Goal: Information Seeking & Learning: Learn about a topic

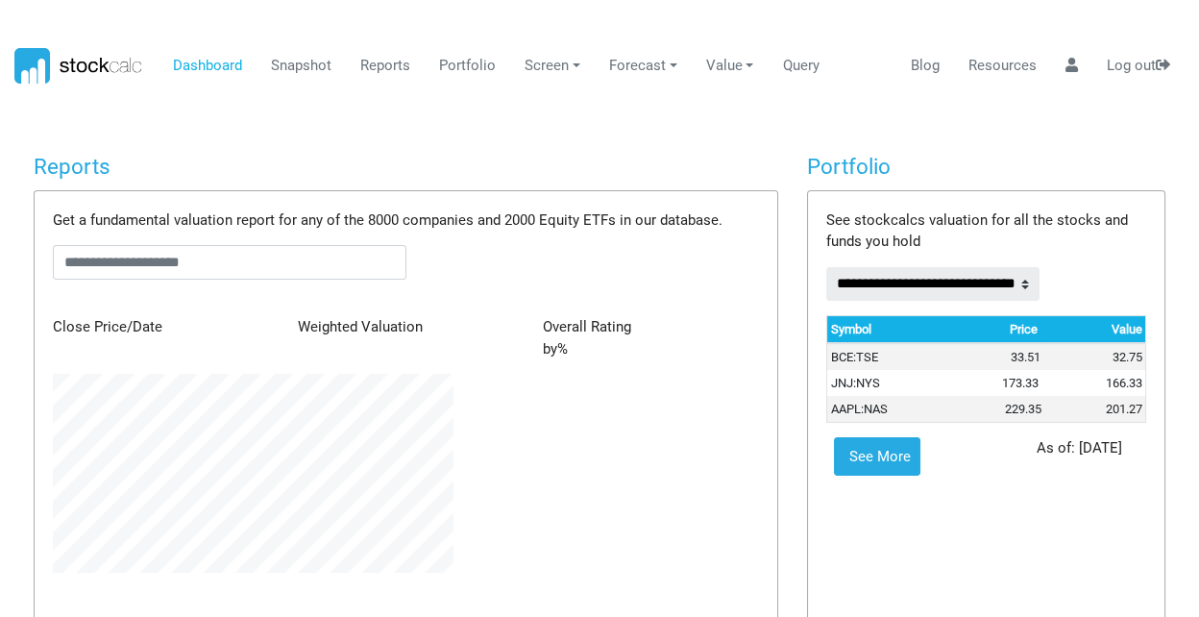
scroll to position [198, 428]
click at [428, 176] on h4 "Reports" at bounding box center [406, 167] width 745 height 26
click at [135, 262] on input "text" at bounding box center [230, 262] width 354 height 35
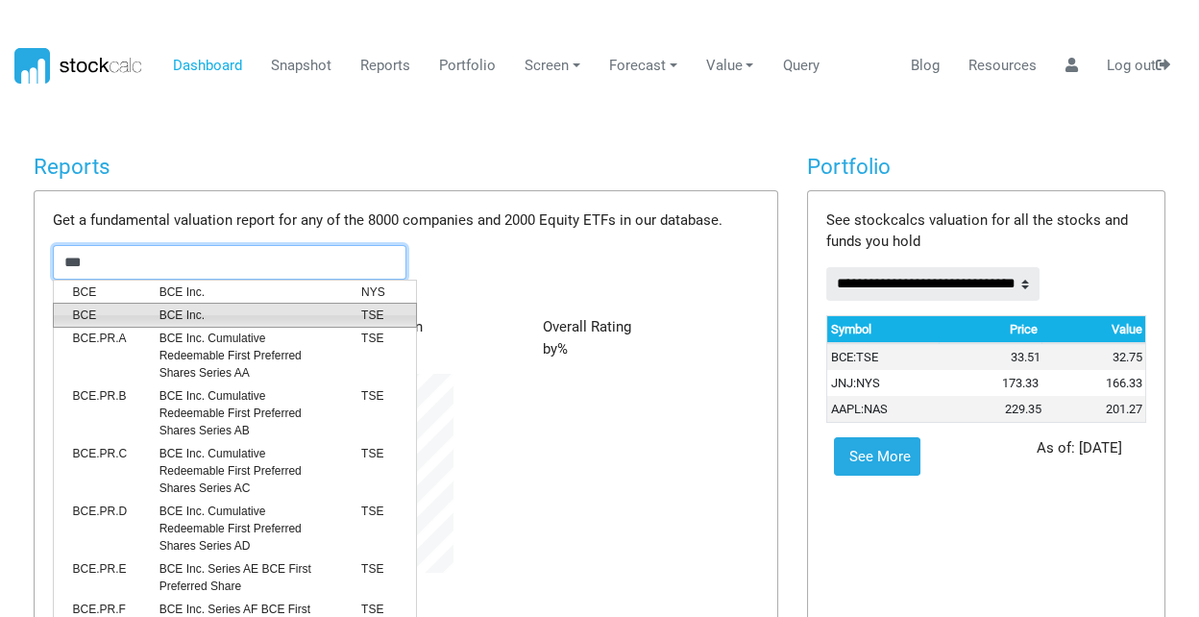
click at [180, 312] on span "BCE Inc." at bounding box center [246, 314] width 202 height 17
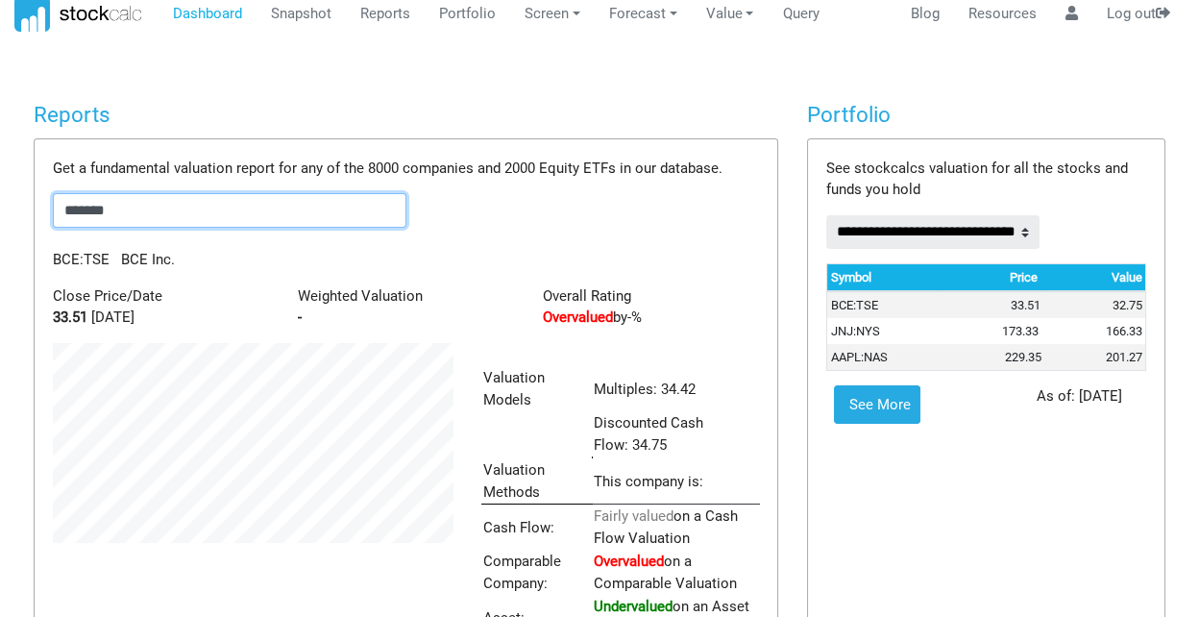
scroll to position [0, 0]
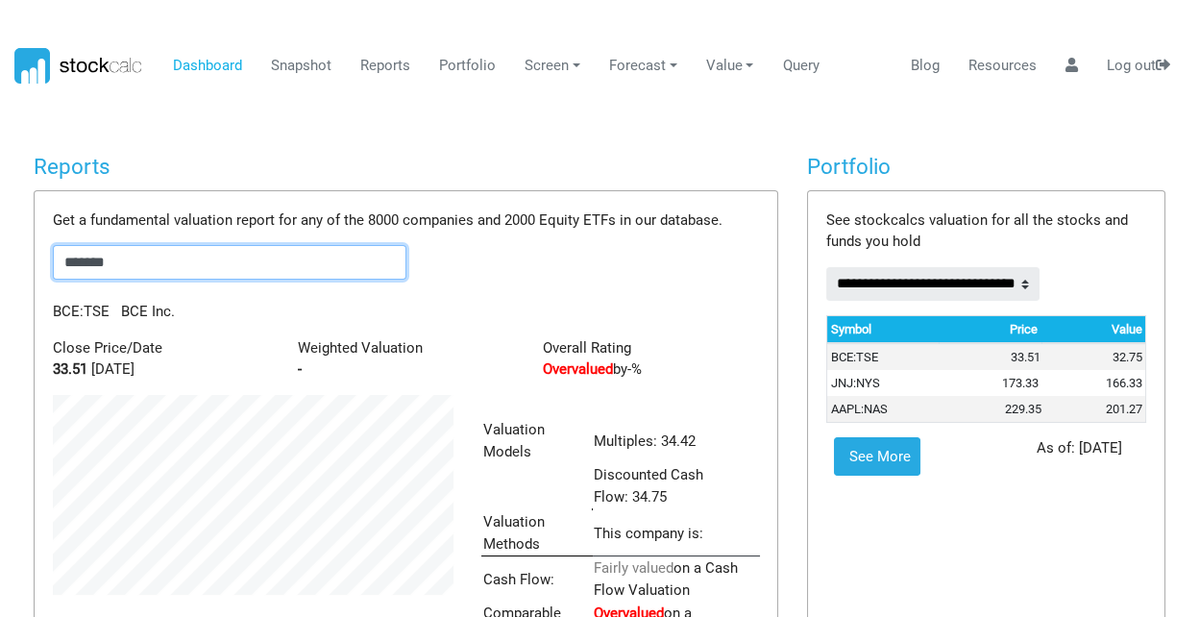
drag, startPoint x: 133, startPoint y: 257, endPoint x: 5, endPoint y: 249, distance: 128.0
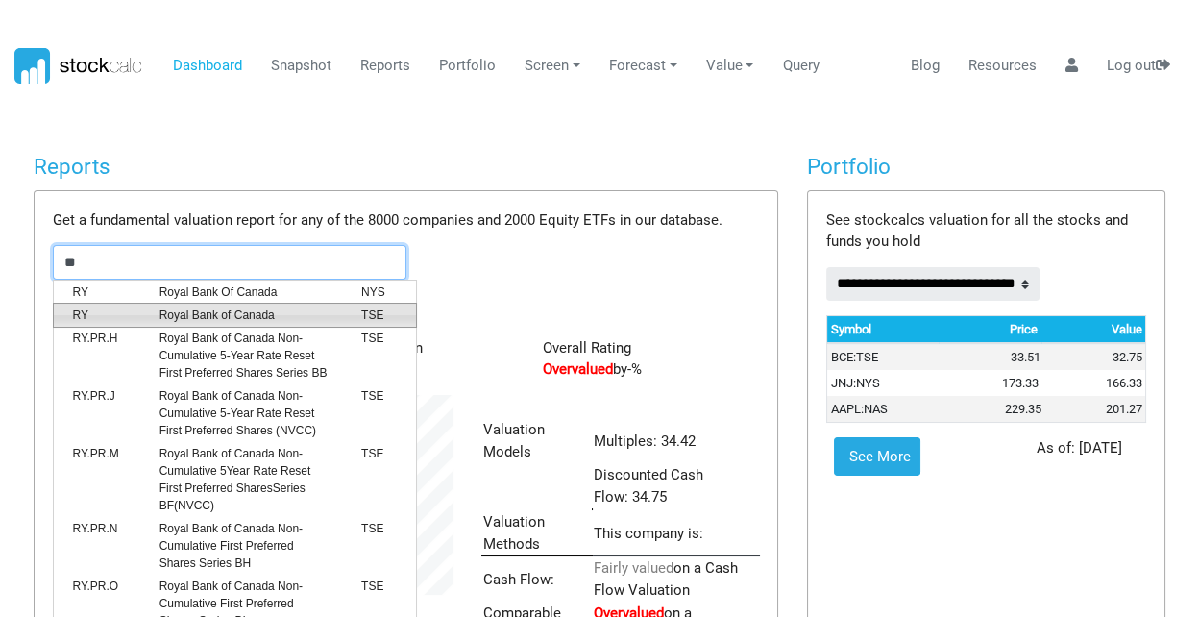
click at [227, 313] on span "Royal Bank of Canada" at bounding box center [246, 314] width 202 height 17
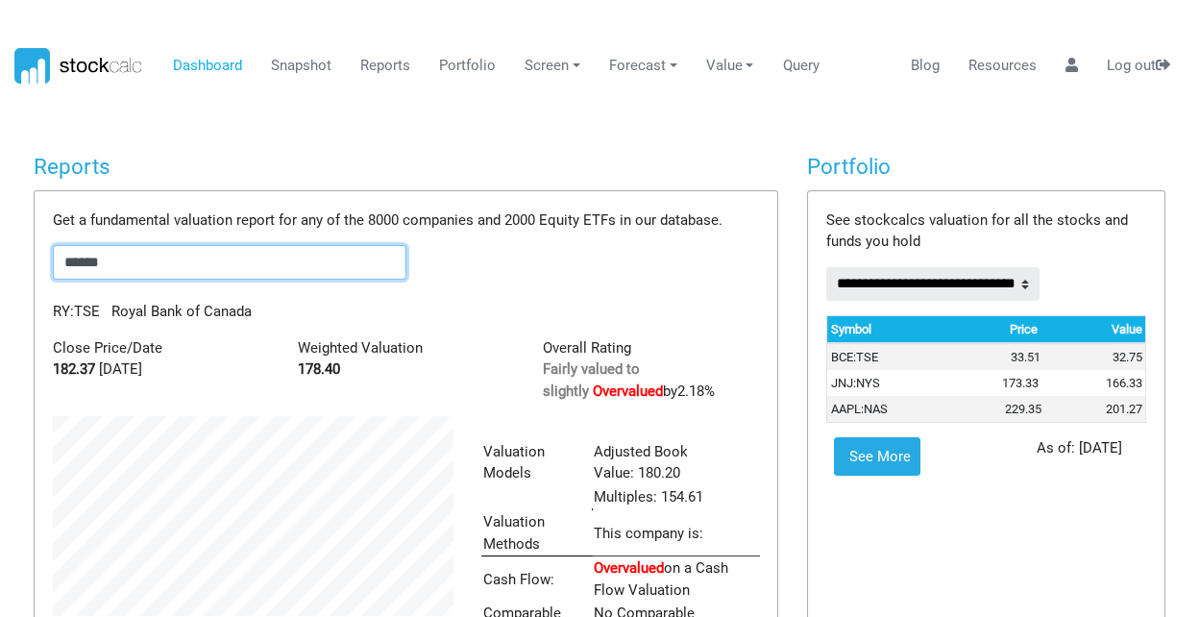
drag, startPoint x: 151, startPoint y: 258, endPoint x: 20, endPoint y: 267, distance: 130.9
click at [22, 266] on div "Reports Get a fundamental valuation report for any of the 8000 companies and 20…" at bounding box center [405, 473] width 773 height 638
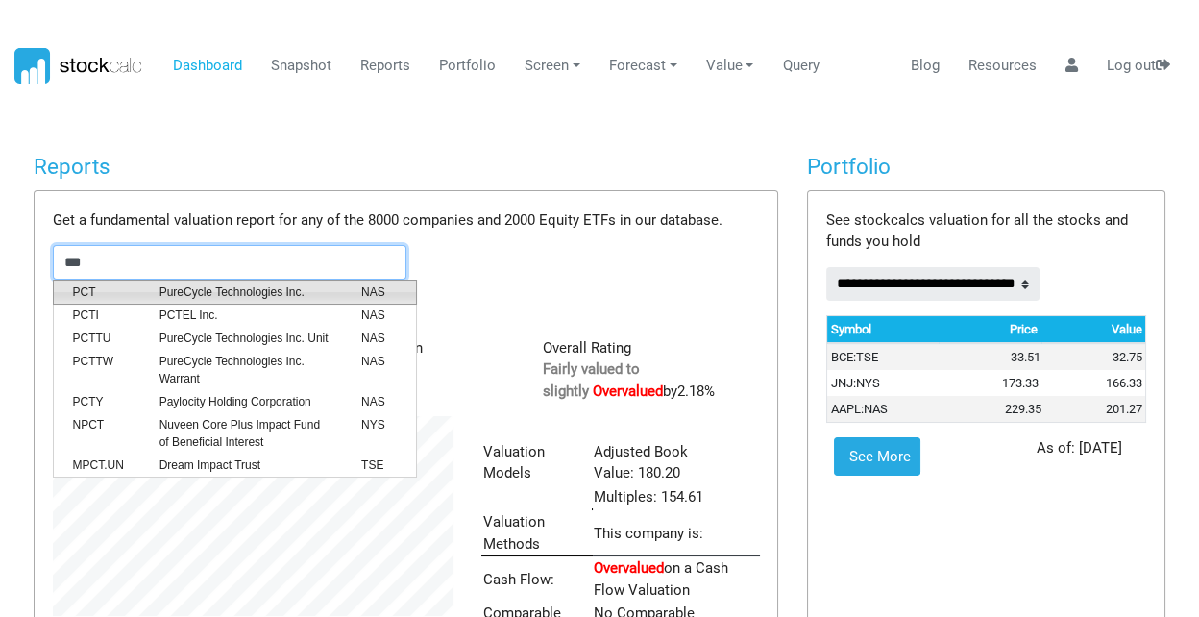
click at [254, 294] on span "PureCycle Technologies Inc." at bounding box center [246, 291] width 202 height 17
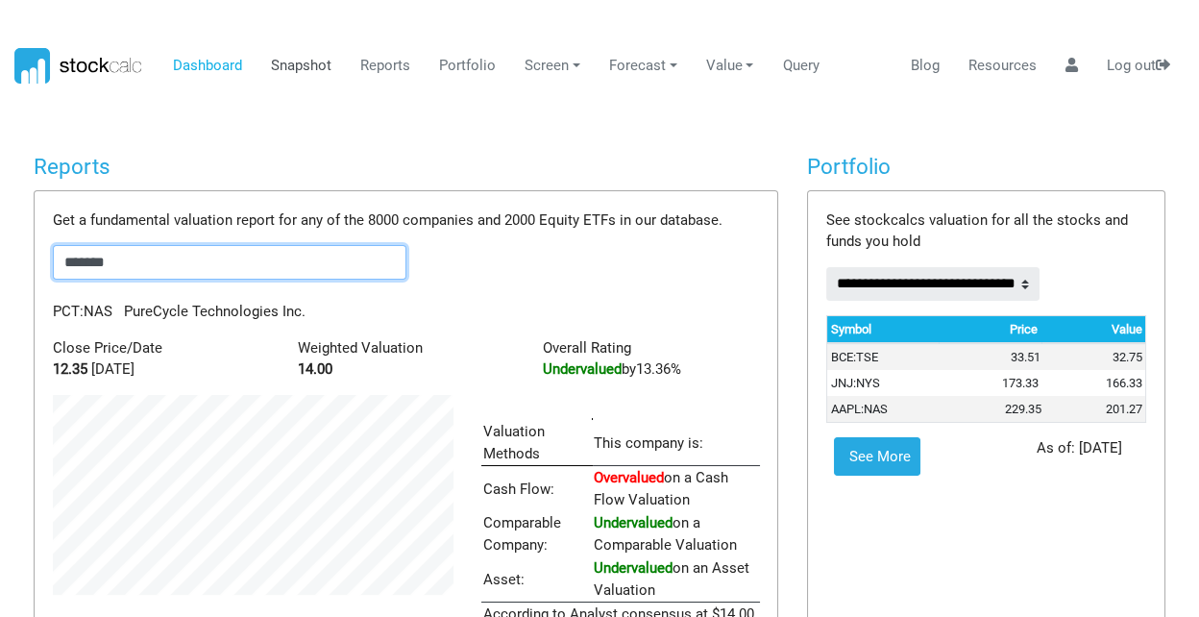
type input "*******"
click at [292, 64] on link "Snapshot" at bounding box center [301, 66] width 75 height 37
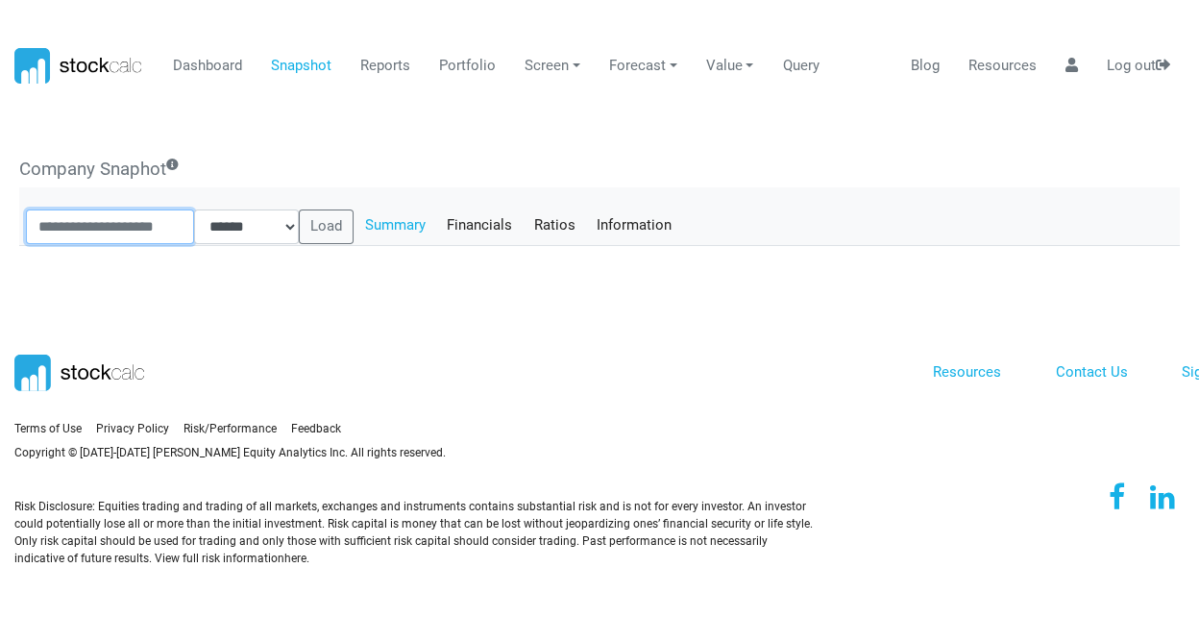
click at [85, 223] on input "text" at bounding box center [110, 226] width 168 height 35
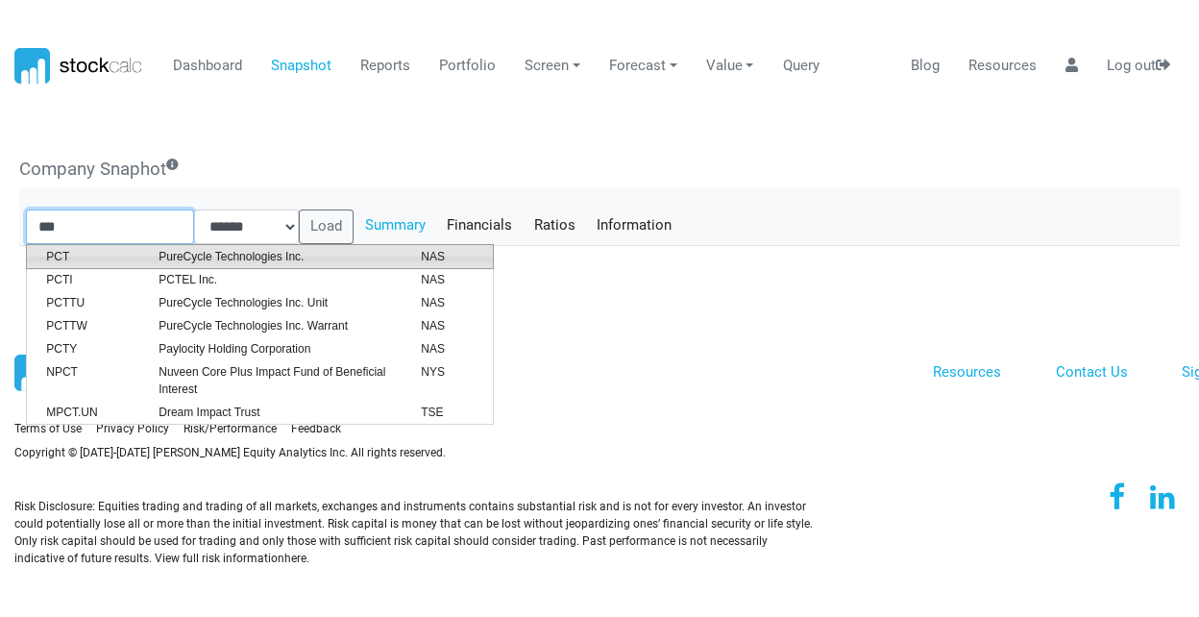
click at [235, 257] on span "PureCycle Technologies Inc." at bounding box center [275, 256] width 262 height 17
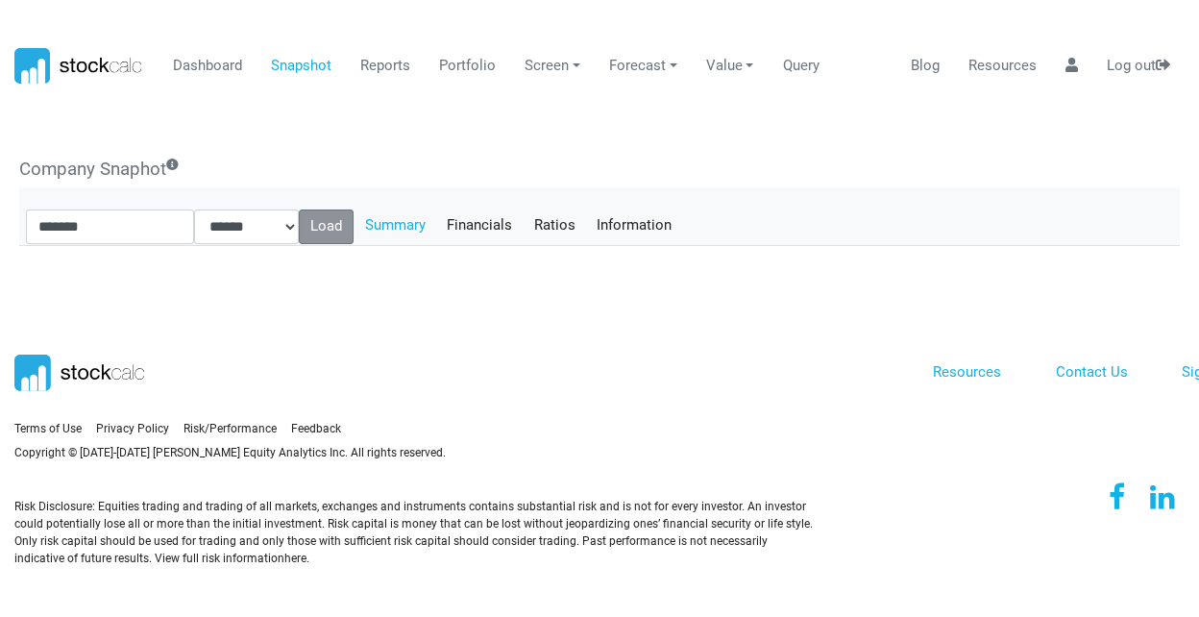
click at [340, 228] on button "Load" at bounding box center [327, 226] width 56 height 35
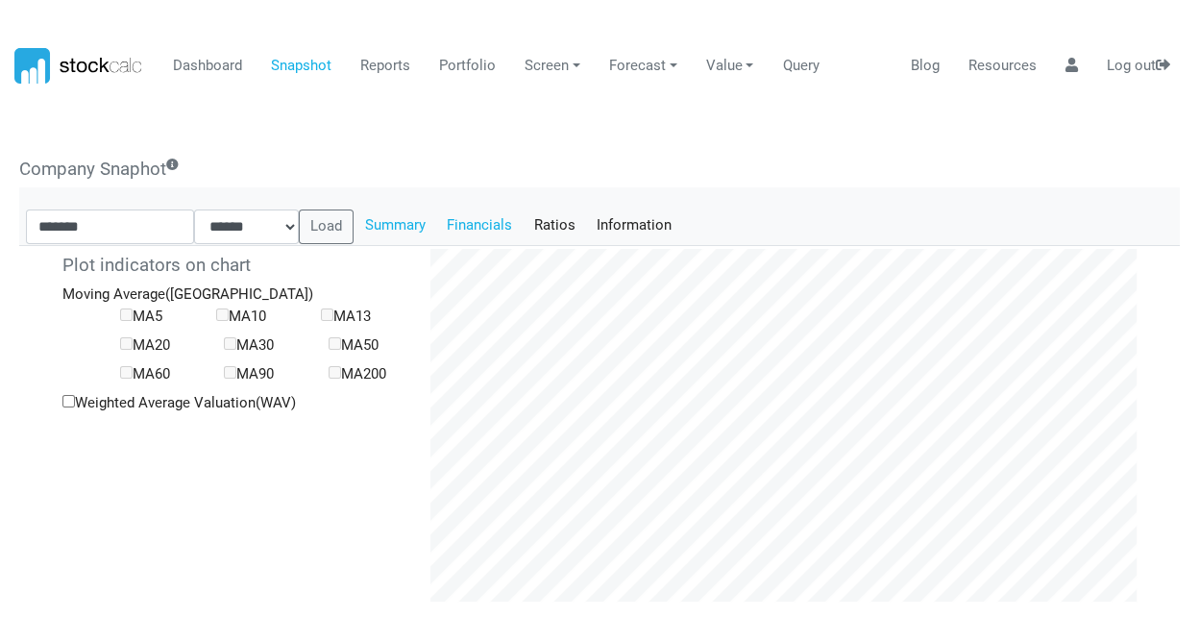
click at [508, 224] on link "Financials" at bounding box center [479, 225] width 87 height 33
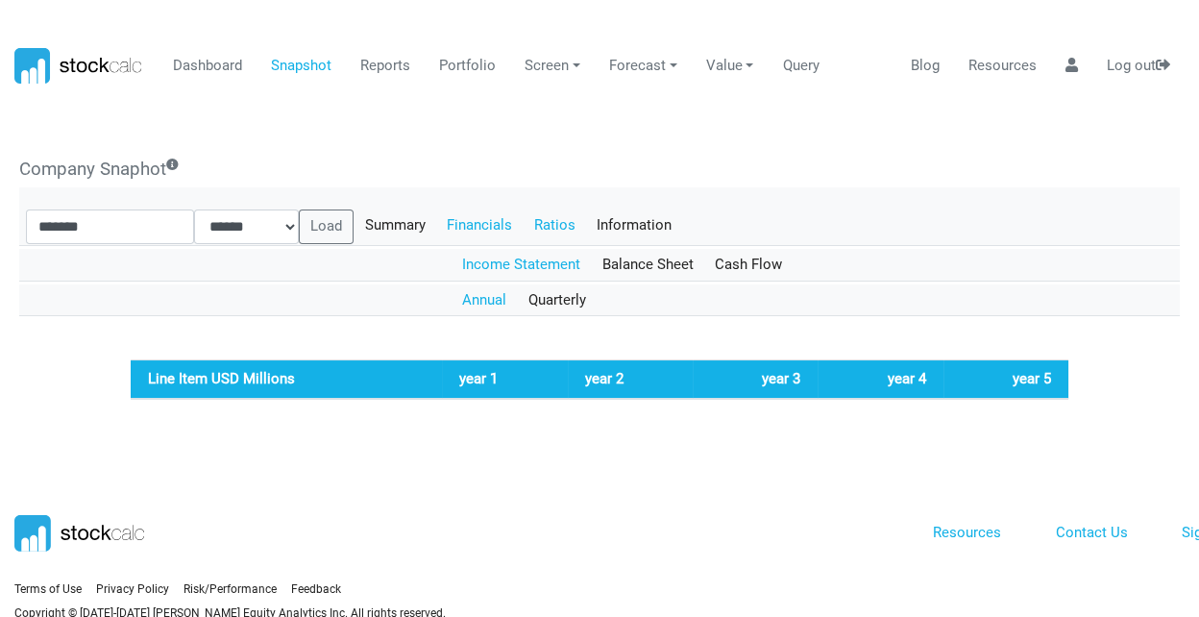
click at [574, 223] on link "Ratios" at bounding box center [554, 225] width 63 height 33
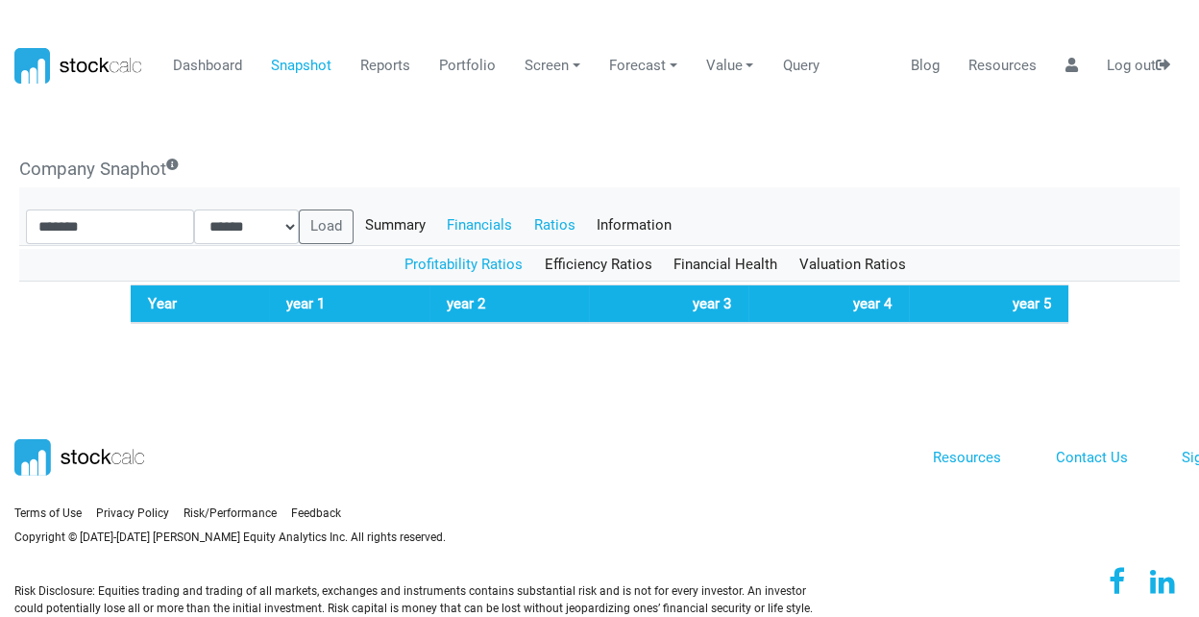
click at [505, 220] on link "Financials" at bounding box center [479, 225] width 87 height 33
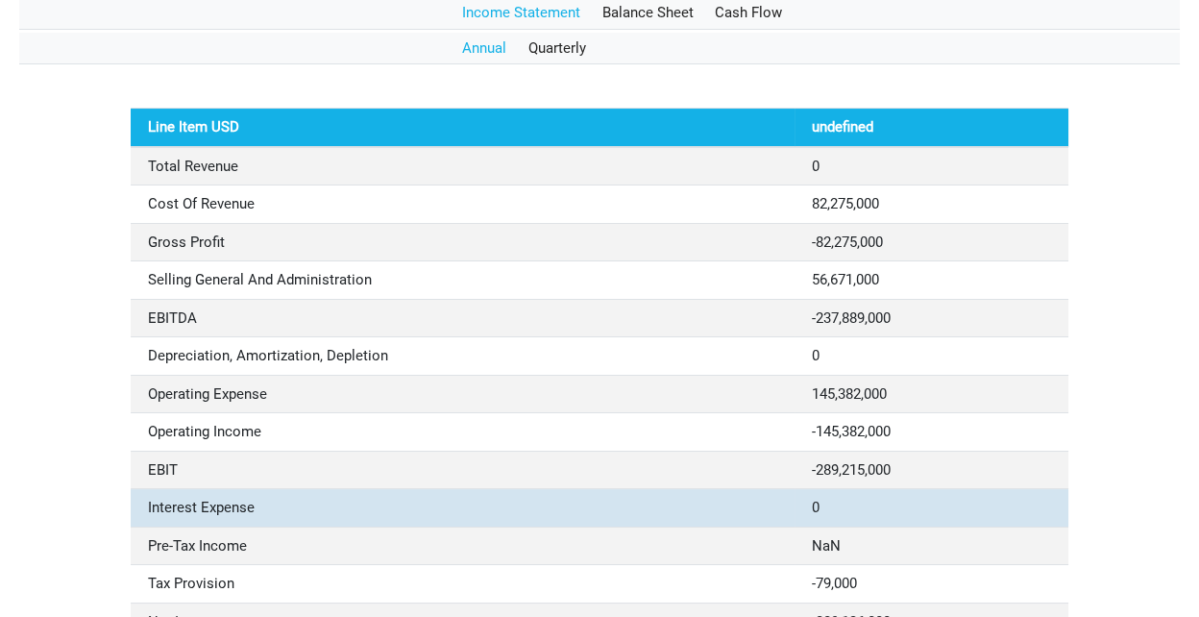
scroll to position [213, 0]
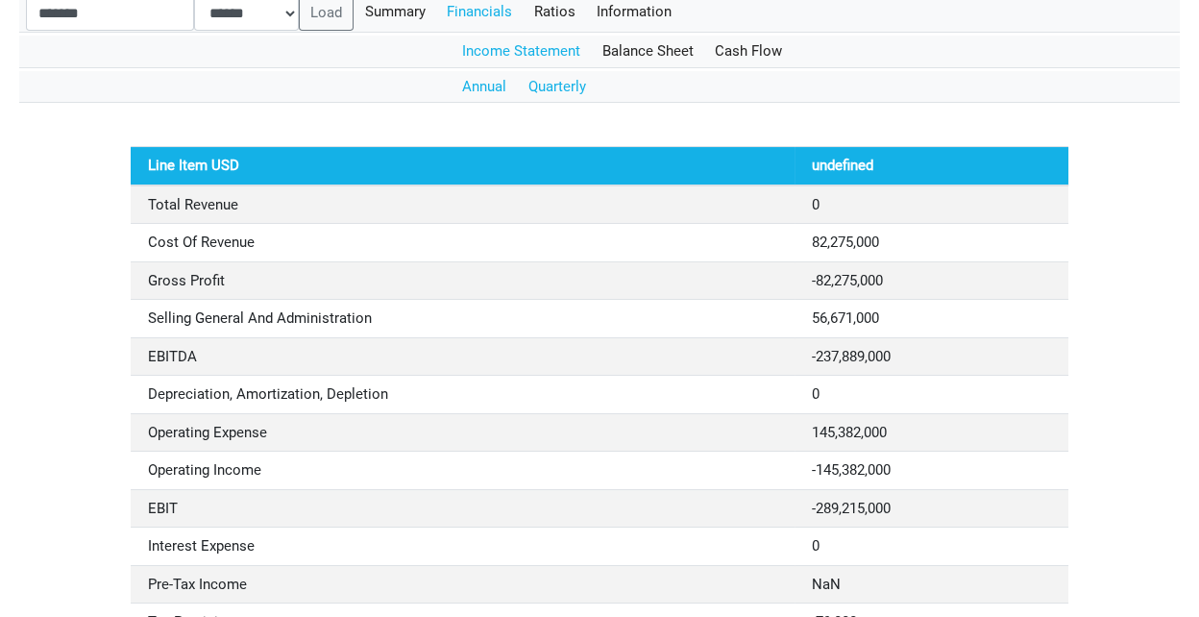
click at [556, 89] on link "Quarterly" at bounding box center [557, 87] width 80 height 33
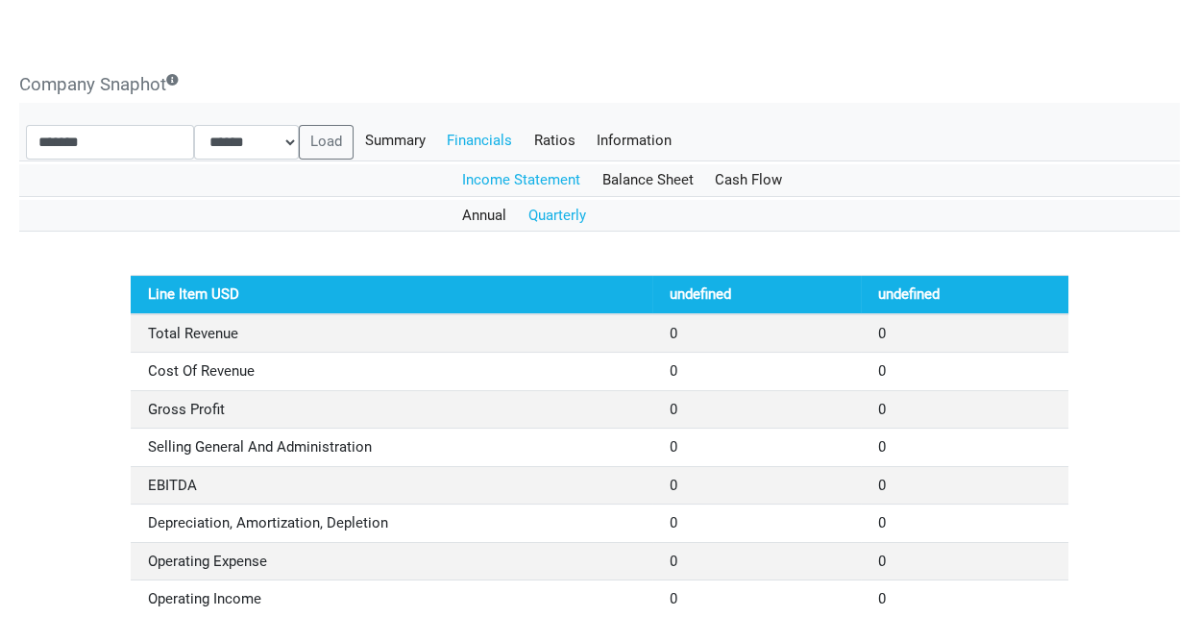
scroll to position [107, 0]
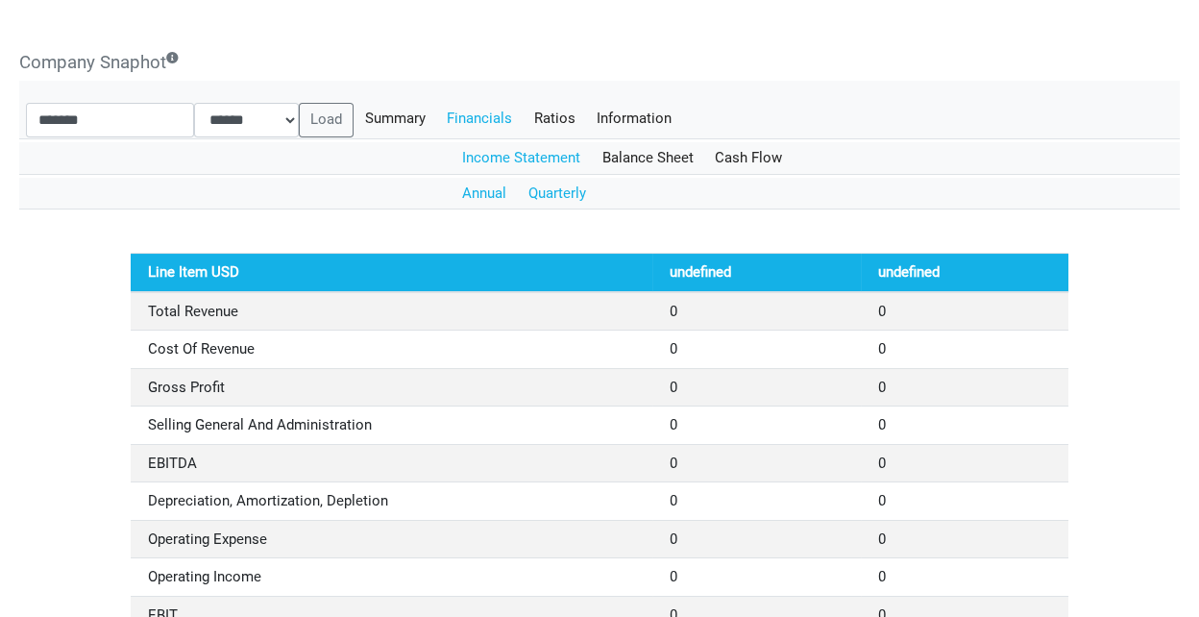
click at [480, 189] on link "Annual" at bounding box center [485, 194] width 66 height 33
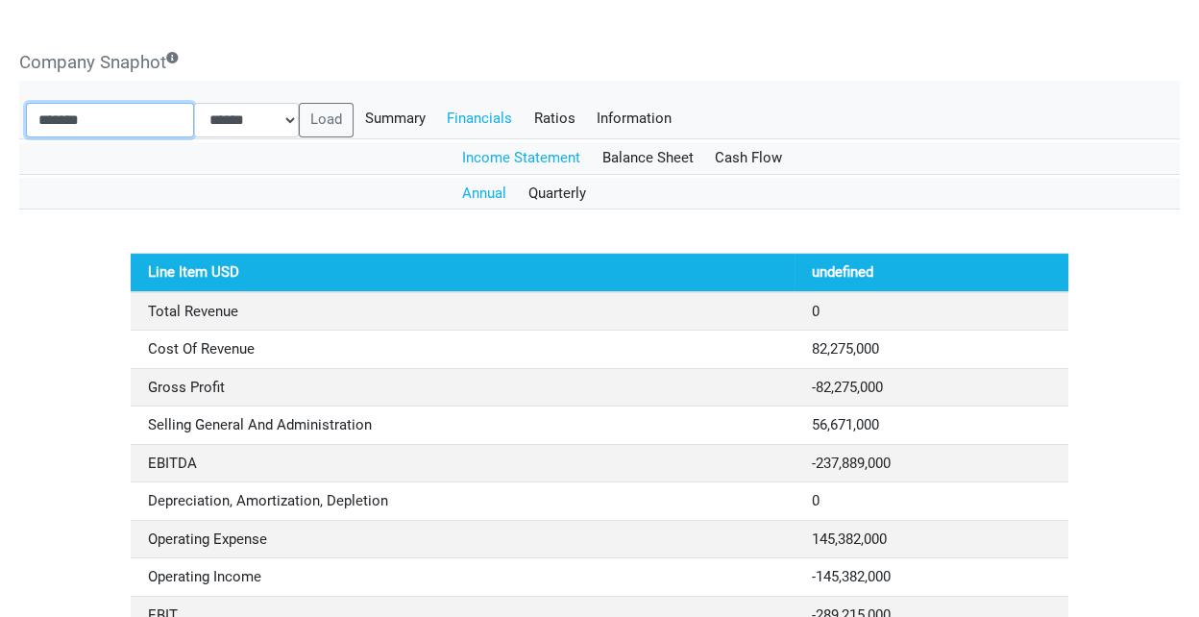
drag, startPoint x: 133, startPoint y: 122, endPoint x: 0, endPoint y: 124, distance: 132.6
click at [0, 124] on body "Dashboard Snapshot Reports Portfolio Screen Stock Screener Sector ETF Industry …" at bounding box center [599, 201] width 1199 height 617
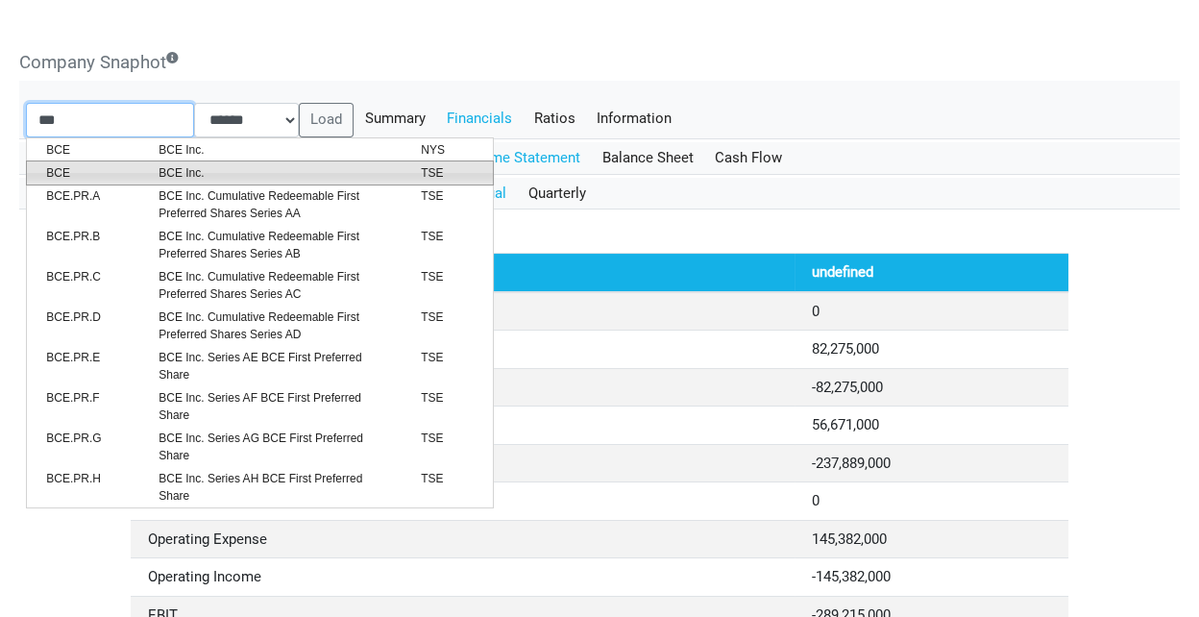
click at [64, 176] on span "BCE" at bounding box center [88, 172] width 112 height 17
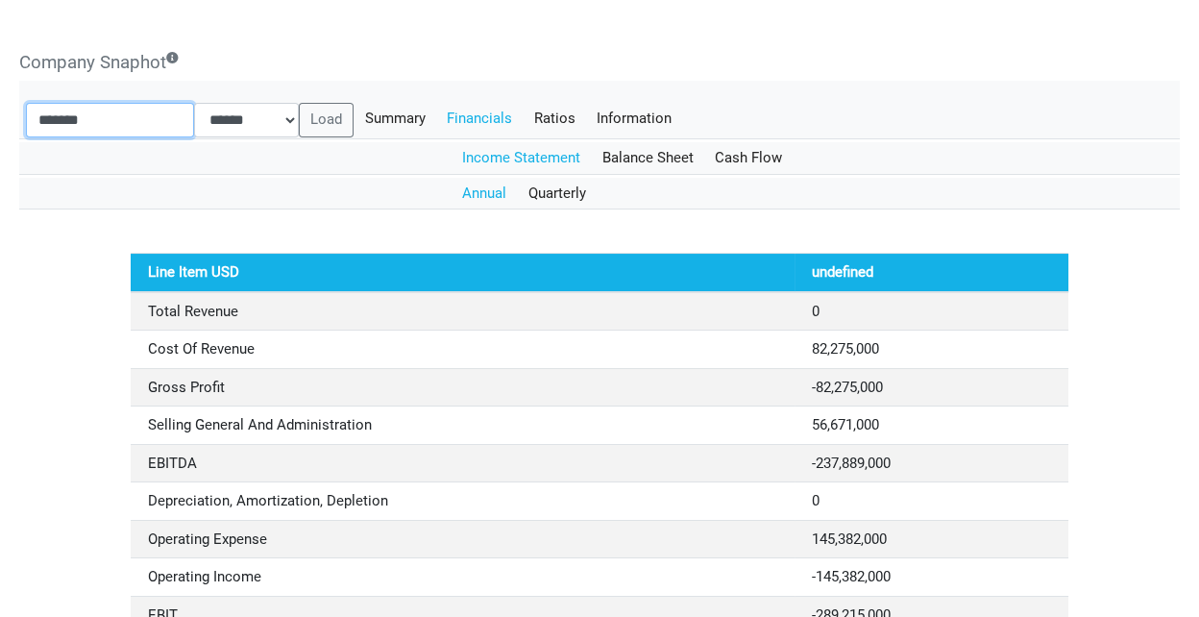
type input "*******"
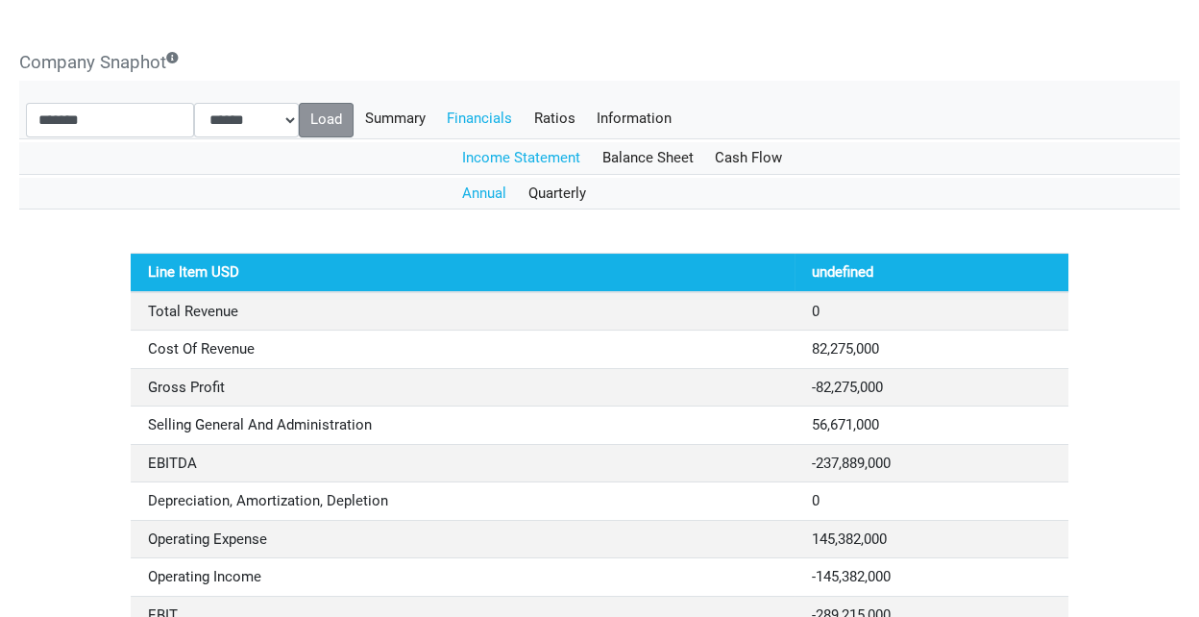
click at [346, 116] on button "Load" at bounding box center [327, 120] width 56 height 35
click at [86, 292] on div "Line Item USD undefined Total Revenue 0 Cost Of Revenue 82,275,000 Gross Profit…" at bounding box center [599, 580] width 1161 height 654
click at [105, 223] on div "Income Statement Balance Sheet Cash Flow Annual Quarterly Annual Quarterly Annu…" at bounding box center [599, 525] width 1161 height 766
click at [67, 279] on div "Line Item USD undefined Total Revenue 0 Cost Of Revenue 82,275,000 Gross Profit…" at bounding box center [599, 580] width 1161 height 654
